Goal: Task Accomplishment & Management: Manage account settings

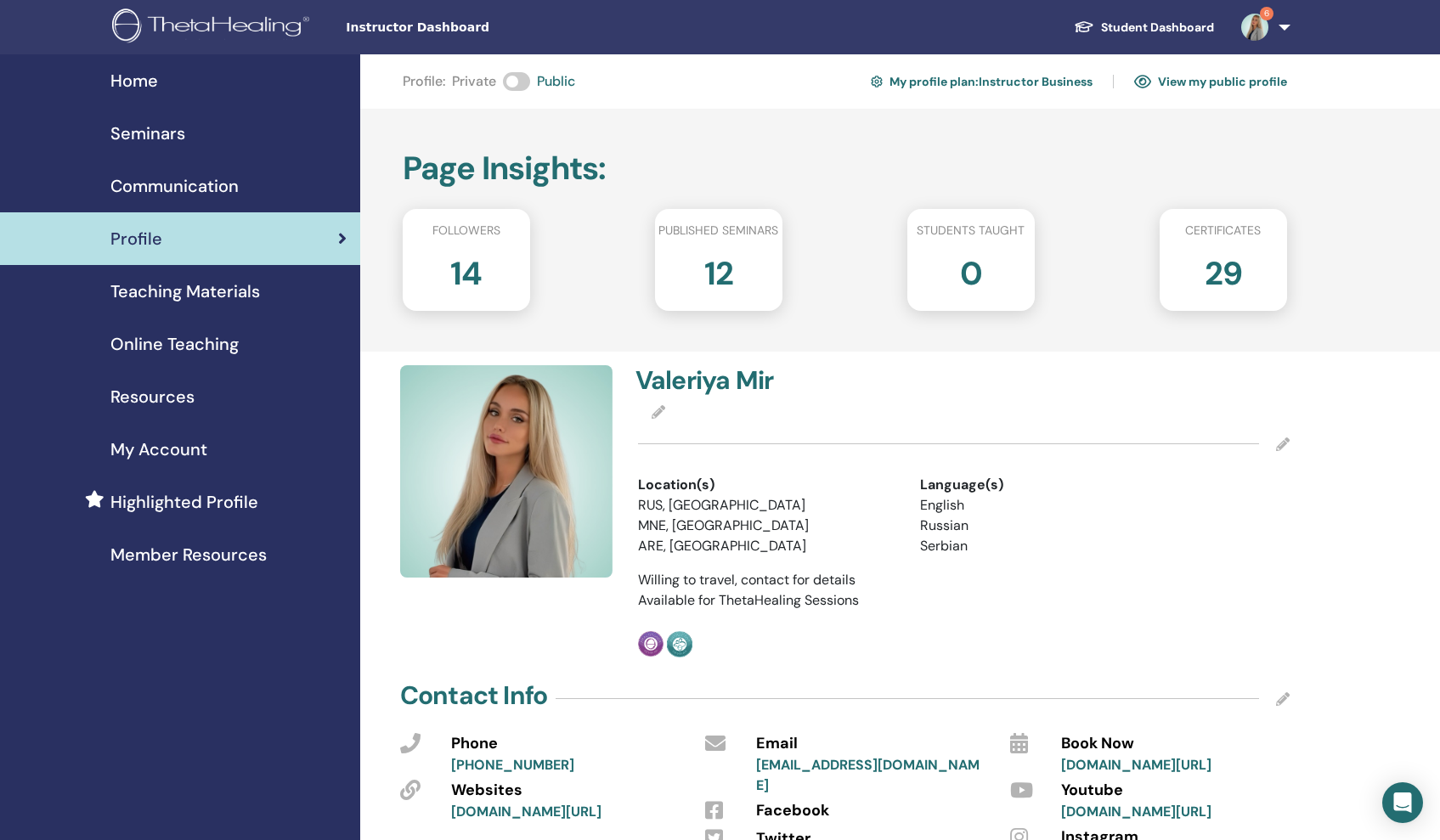
click at [1256, 23] on img at bounding box center [1254, 26] width 27 height 27
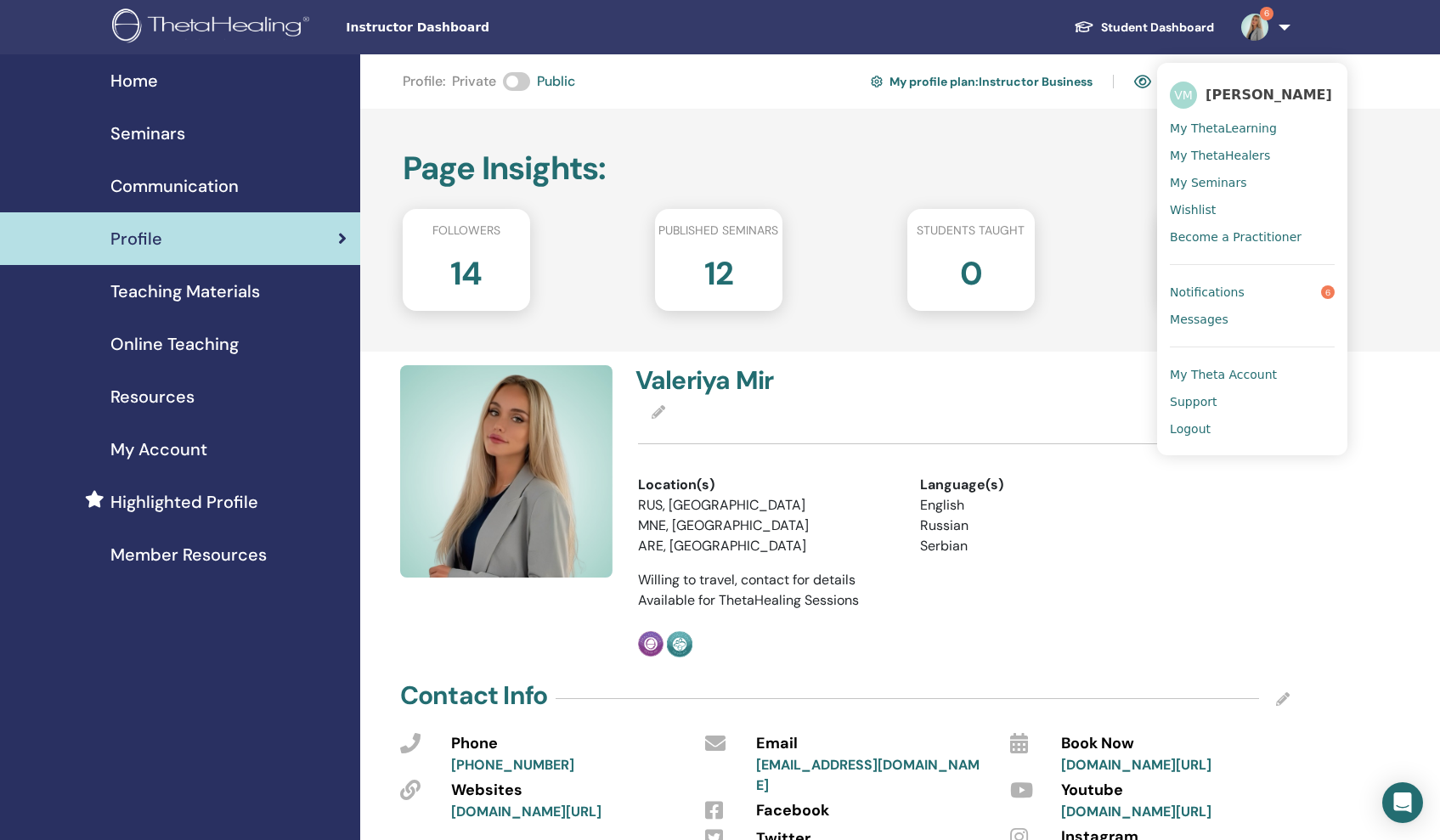
click at [1253, 292] on link "Notifications 6" at bounding box center [1252, 292] width 165 height 27
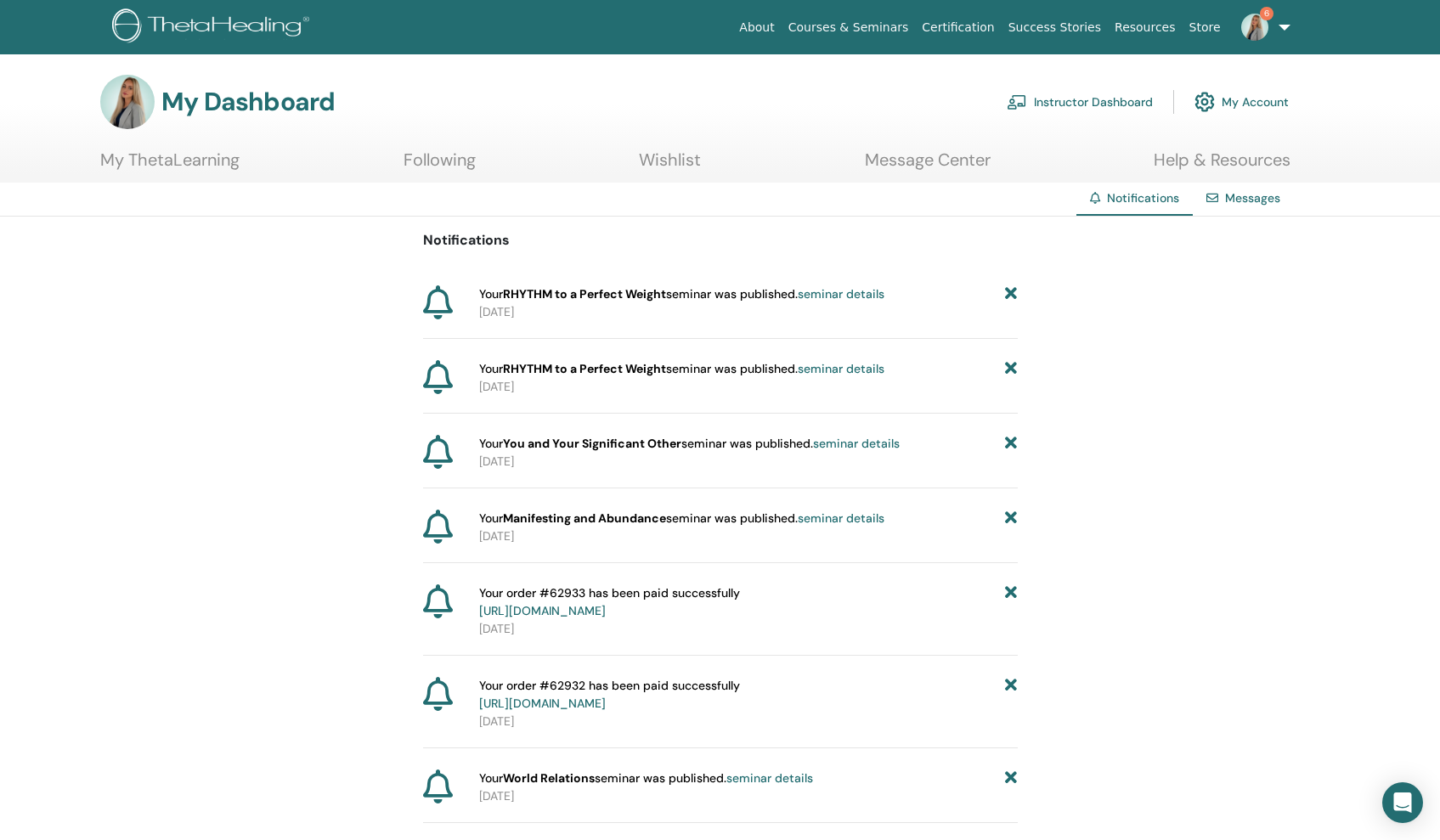
click at [773, 779] on link "seminar details" at bounding box center [770, 778] width 86 height 15
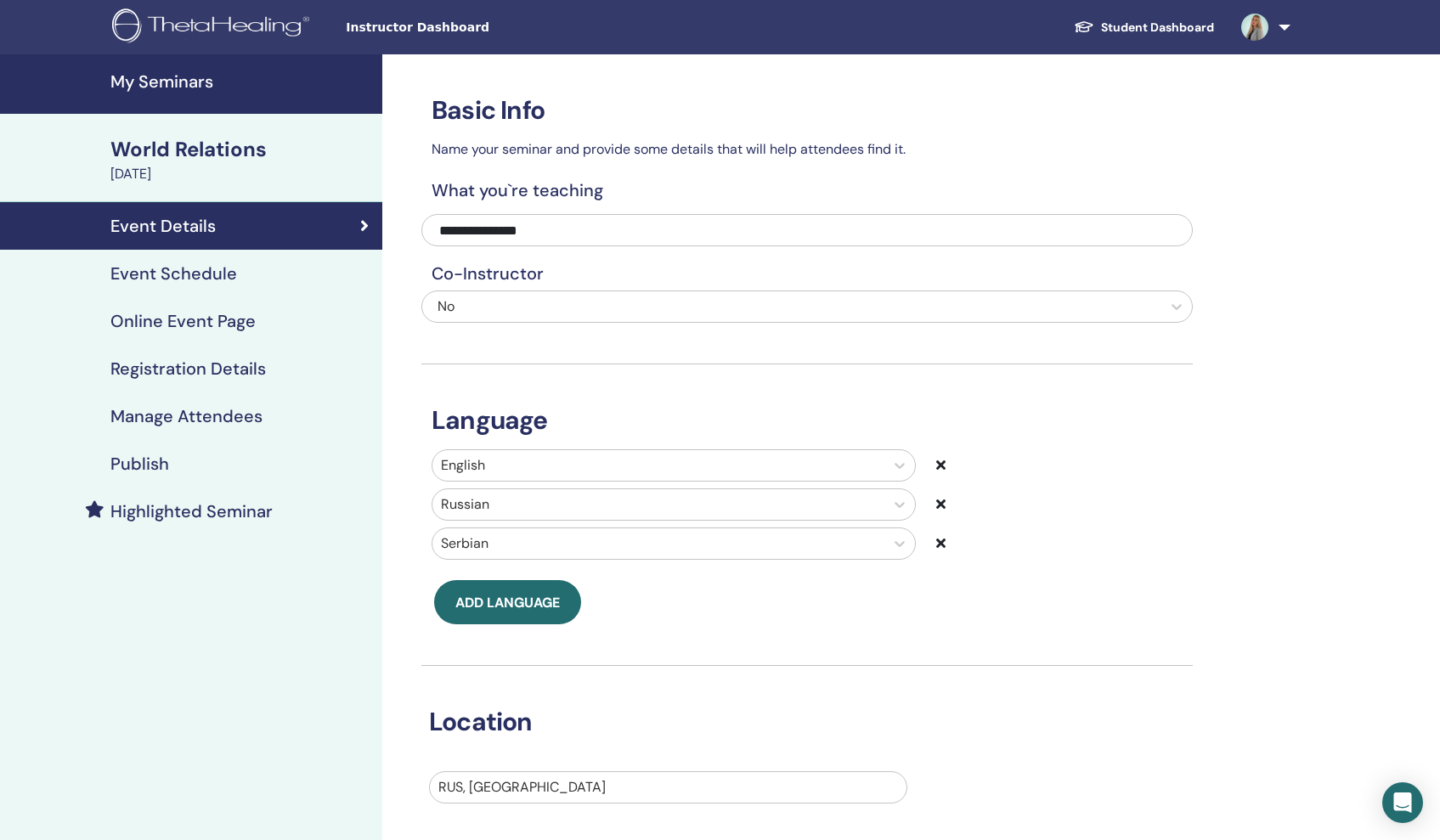
click at [168, 86] on h4 "My Seminars" at bounding box center [241, 82] width 262 height 21
